Goal: Task Accomplishment & Management: Use online tool/utility

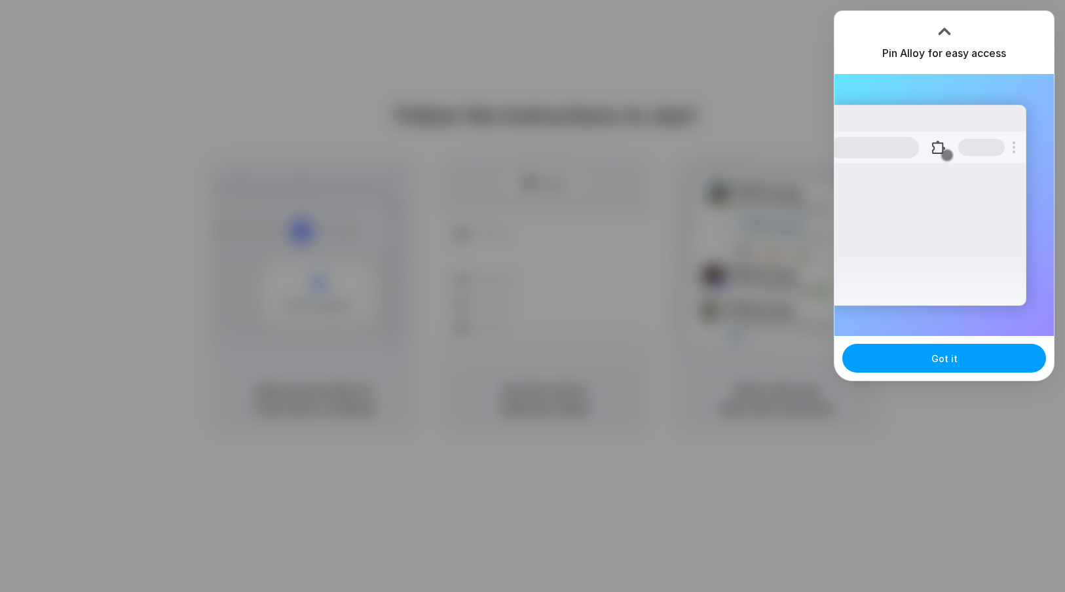
click at [942, 362] on span "Got it" at bounding box center [945, 359] width 26 height 14
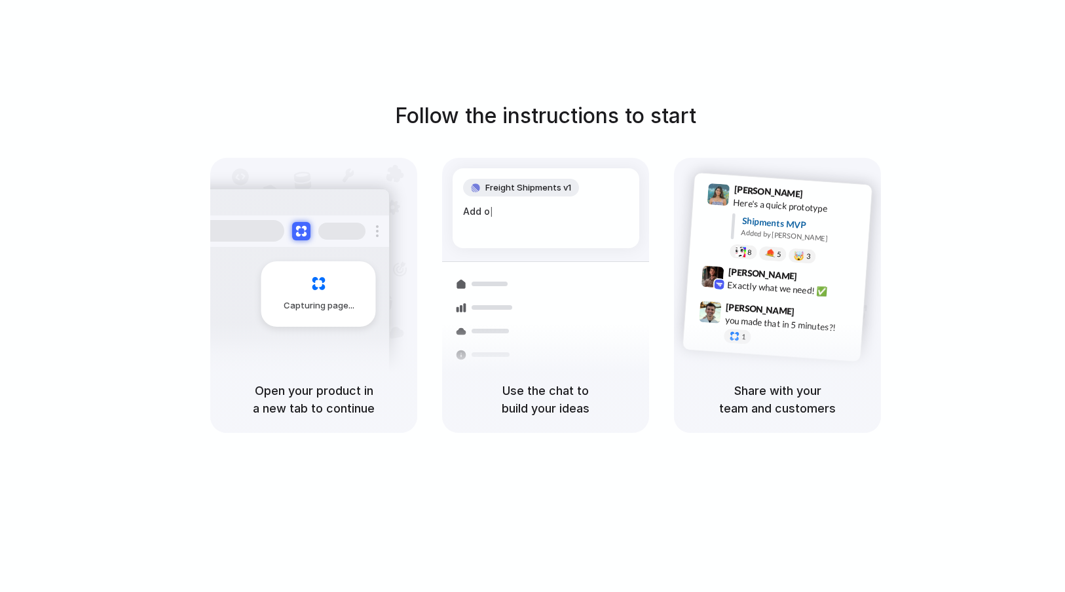
click at [959, 115] on div "Follow the instructions to start Capturing page Open your product in a new tab …" at bounding box center [545, 266] width 1065 height 333
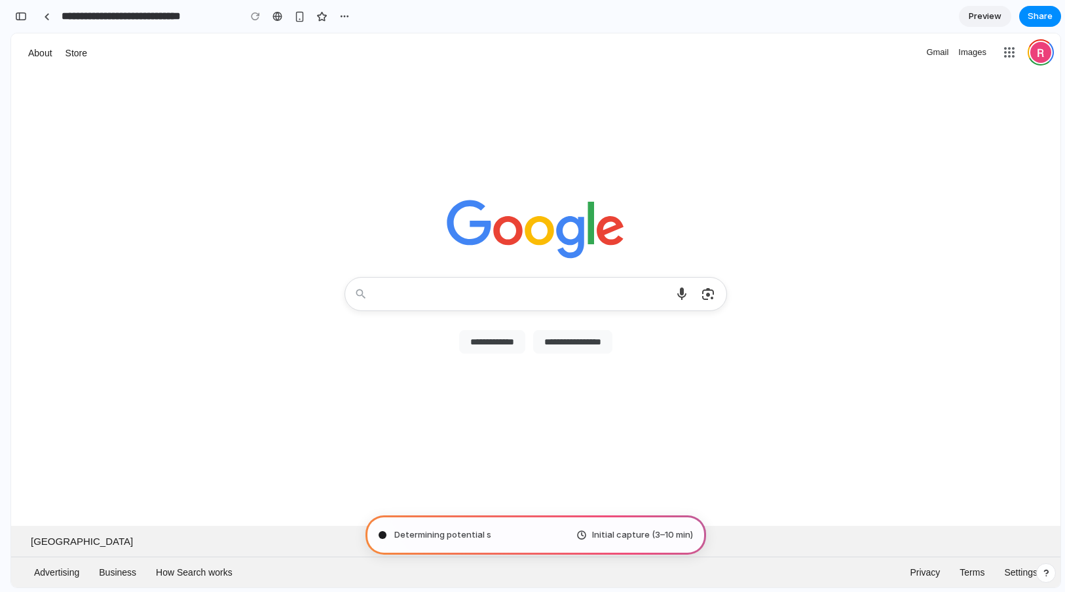
type input "**********"
click at [666, 532] on span "Initial capture (3–10 min)" at bounding box center [642, 535] width 101 height 13
click at [522, 533] on div "Calculating user delight . Initial capture (3–10 min)" at bounding box center [536, 535] width 341 height 39
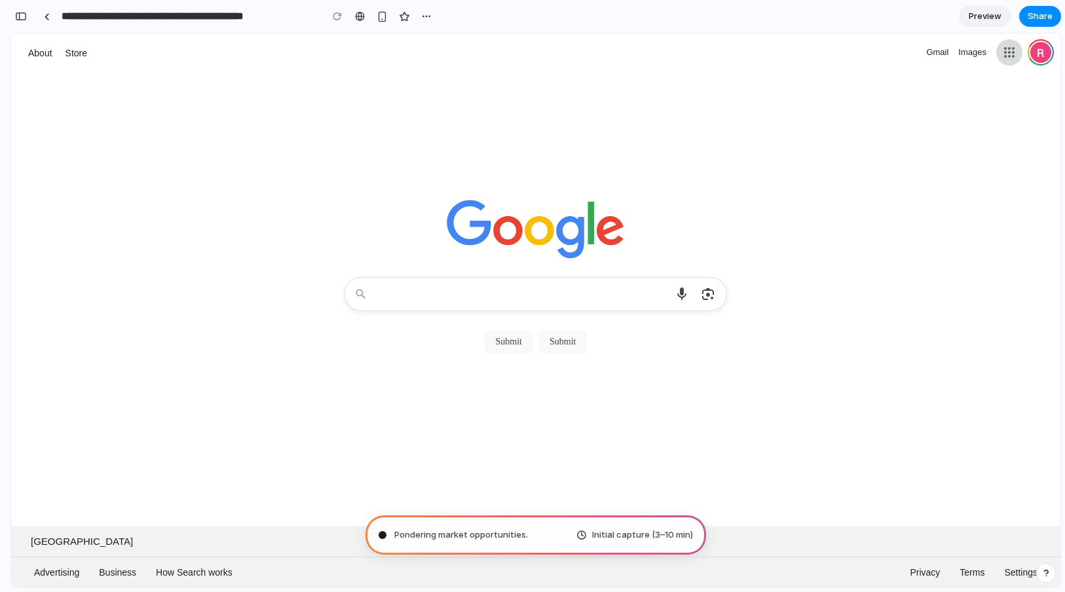
click at [1002, 56] on link at bounding box center [1009, 52] width 26 height 26
click at [950, 120] on div at bounding box center [535, 166] width 1049 height 187
click at [82, 57] on link "Store" at bounding box center [76, 53] width 28 height 17
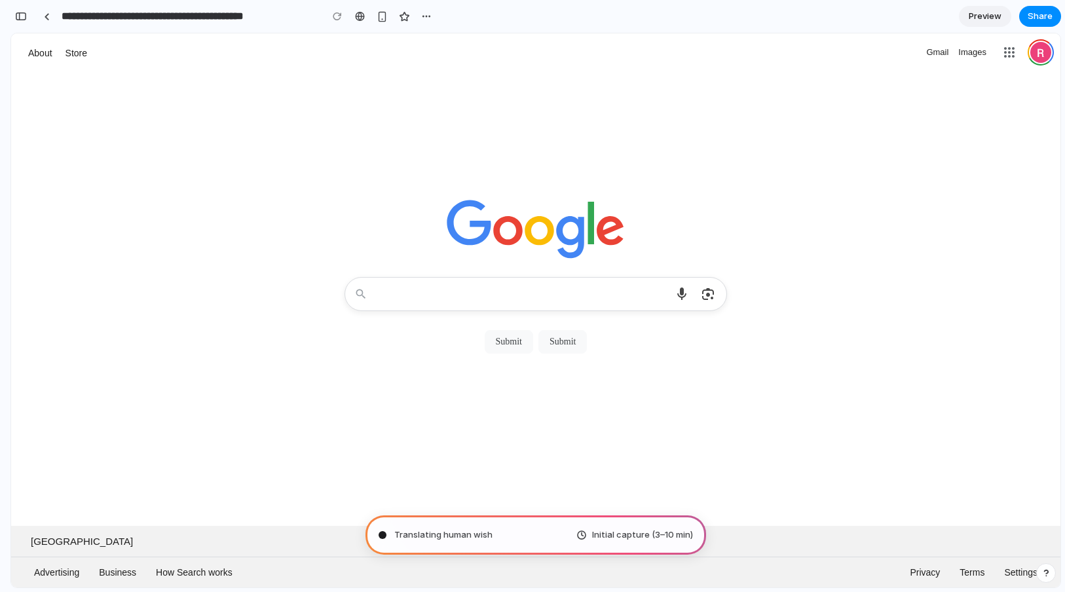
click at [103, 130] on div at bounding box center [535, 166] width 1049 height 187
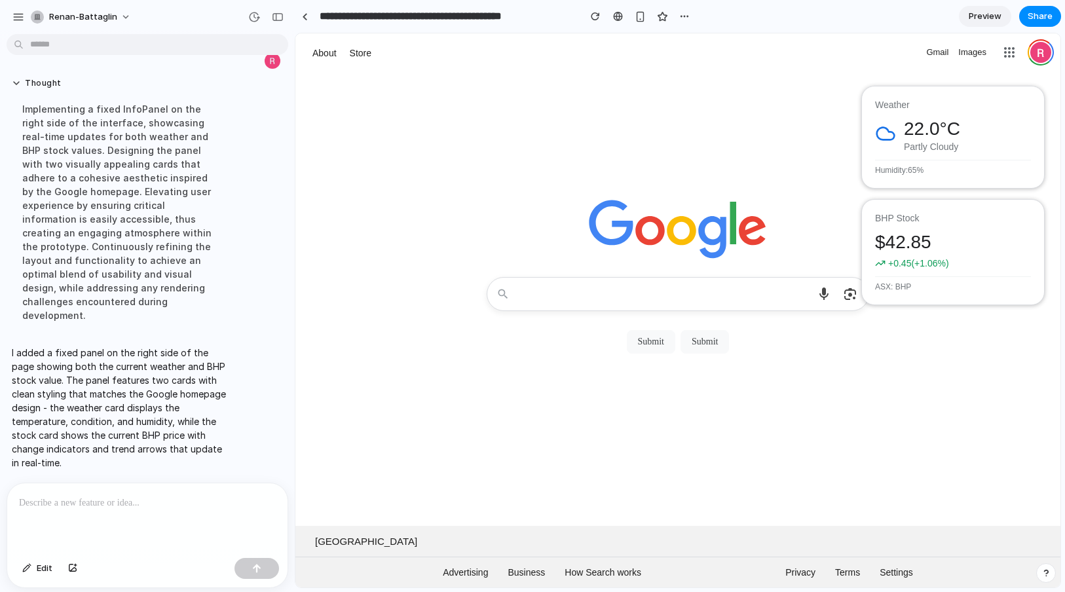
scroll to position [48, 0]
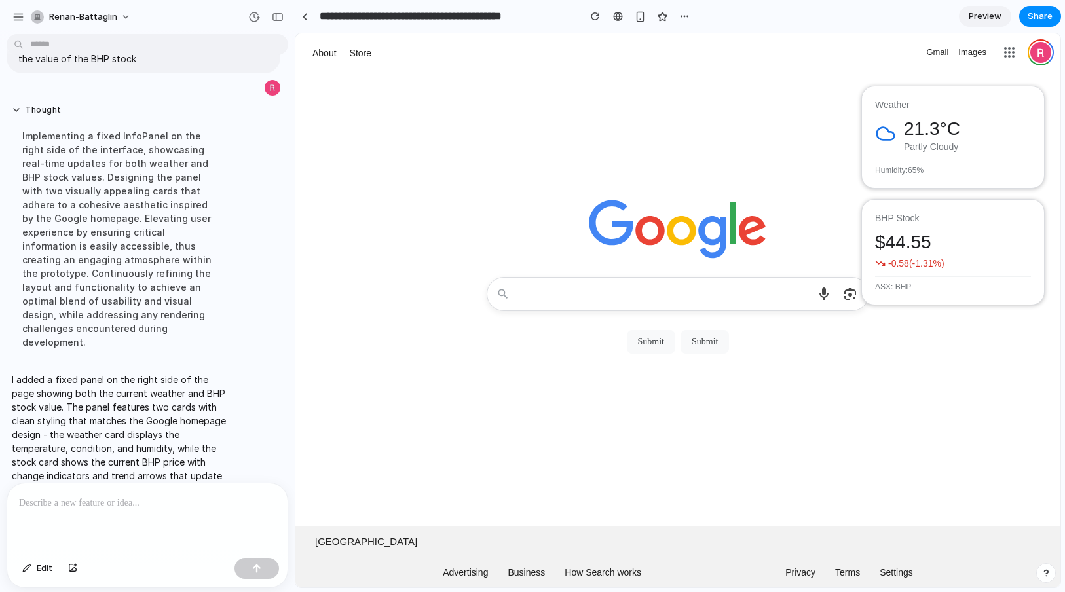
click at [425, 143] on div at bounding box center [677, 166] width 765 height 187
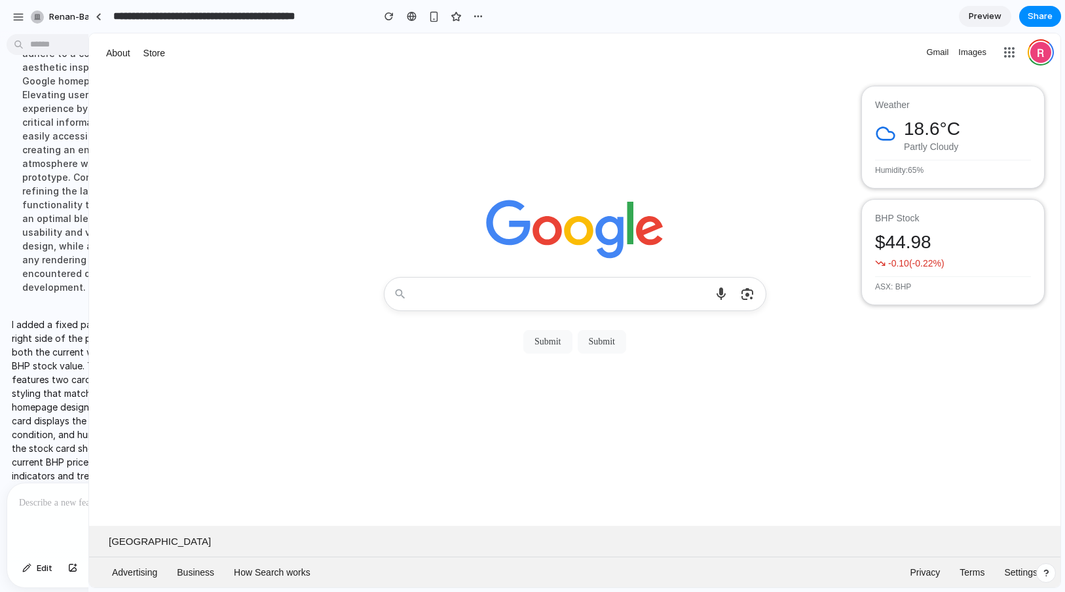
drag, startPoint x: 293, startPoint y: 267, endPoint x: 83, endPoint y: 255, distance: 210.6
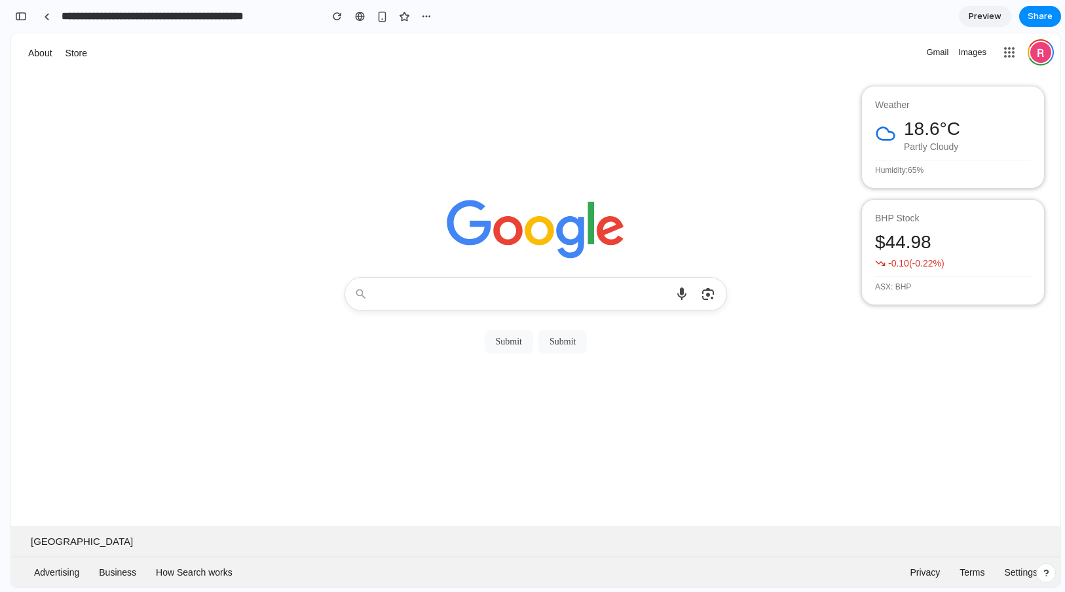
scroll to position [365, 0]
click at [911, 358] on div "Choose what you’re giving feedback on Report inappropriate predictions Dismiss" at bounding box center [535, 321] width 1023 height 96
click at [909, 352] on div "Choose what you’re giving feedback on Report inappropriate predictions Dismiss" at bounding box center [535, 321] width 1023 height 96
